Goal: Use online tool/utility: Utilize a website feature to perform a specific function

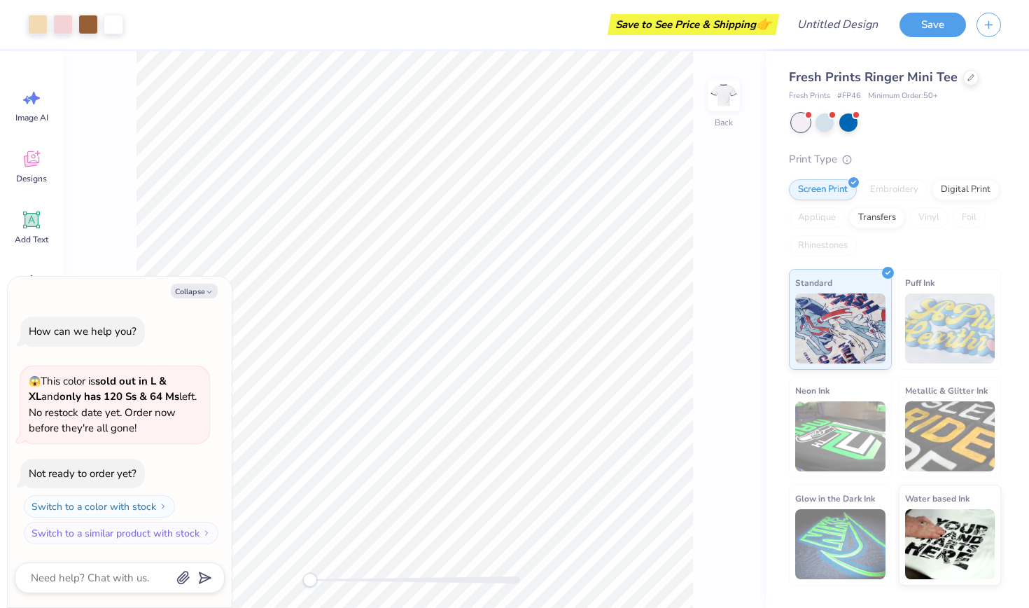
type textarea "x"
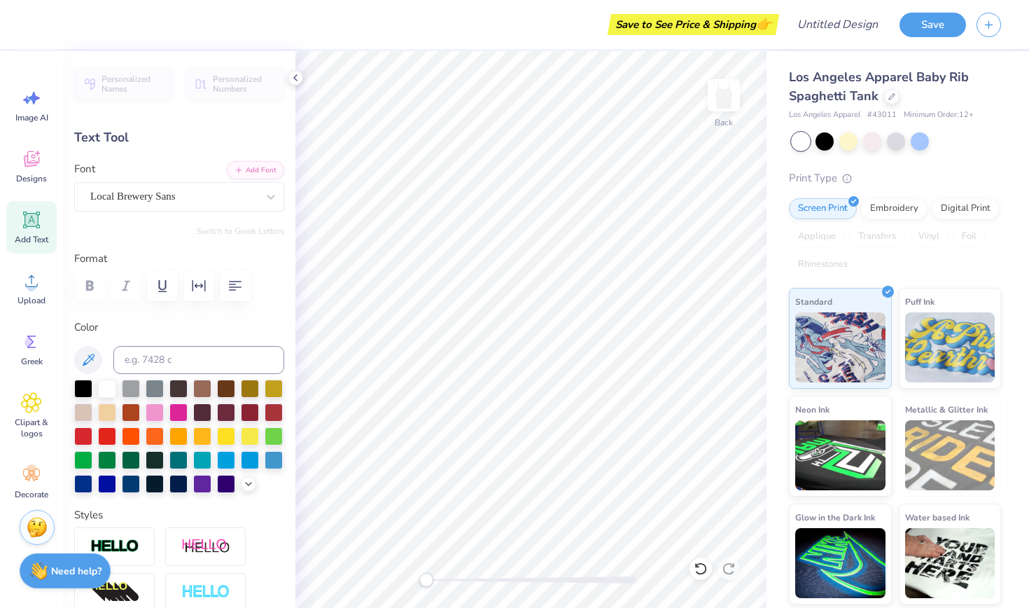
type input "0.50"
type input "1.33"
type input "3.11"
type textarea "D"
type textarea "G"
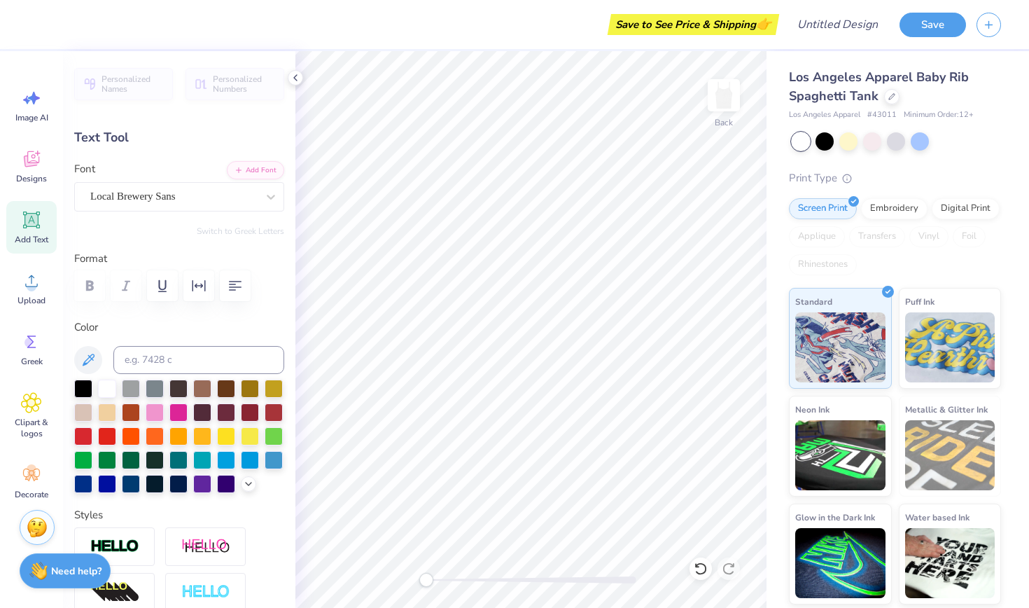
type input "0.59"
type input "1.11"
type input "3.05"
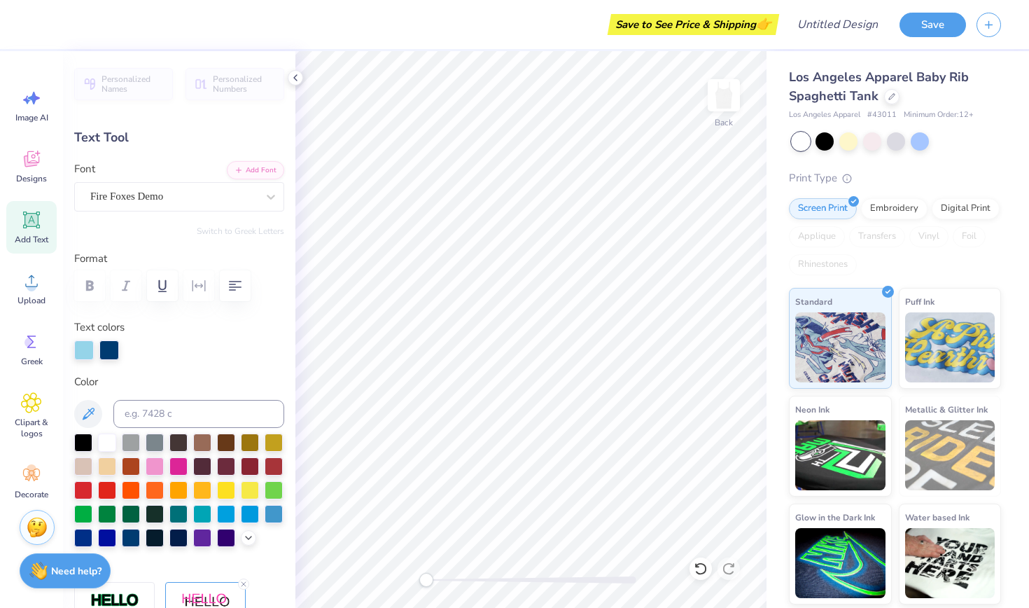
type textarea "D"
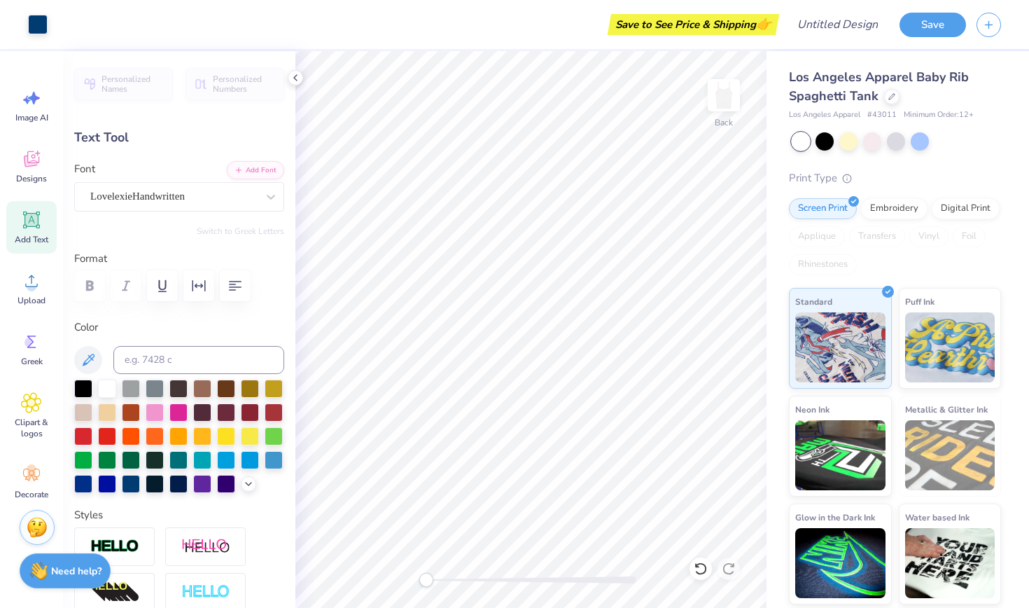
type input "0.24"
type input "1.13"
type input "3.35"
